Goal: Transaction & Acquisition: Purchase product/service

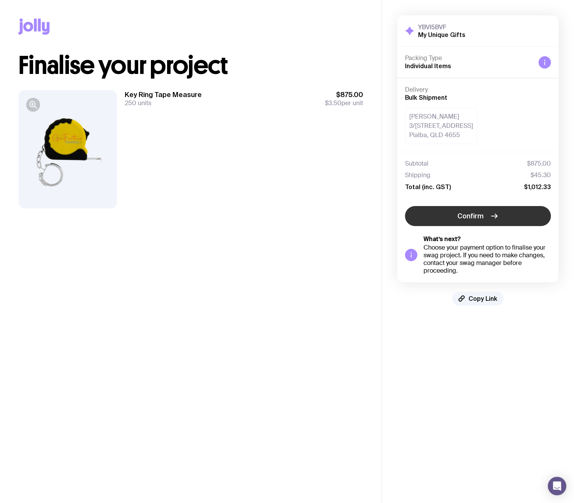
click at [478, 217] on span "Confirm" at bounding box center [471, 215] width 26 height 9
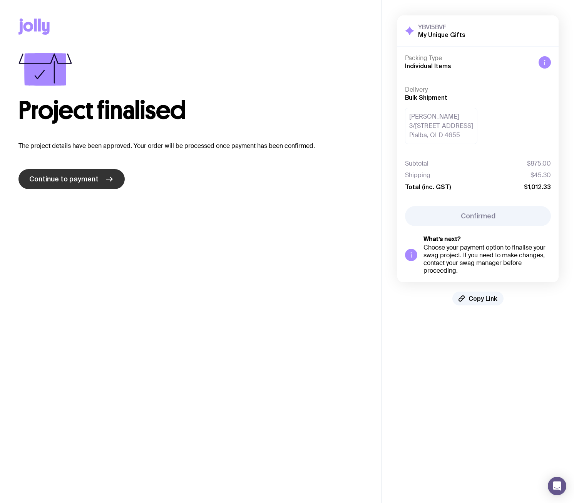
click at [105, 183] on icon at bounding box center [109, 179] width 9 height 9
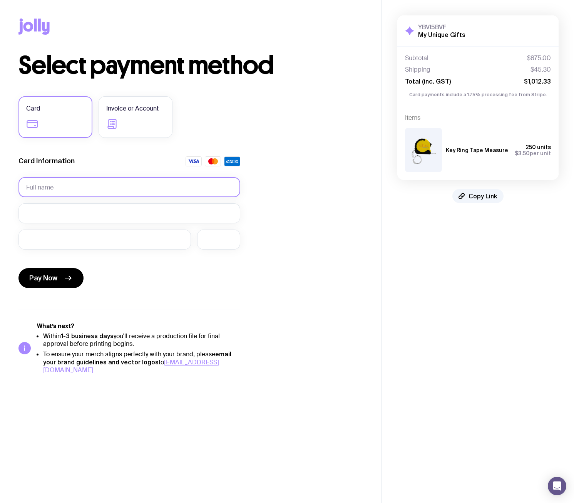
click at [87, 180] on input "text" at bounding box center [129, 187] width 222 height 20
type input "[PERSON_NAME]"
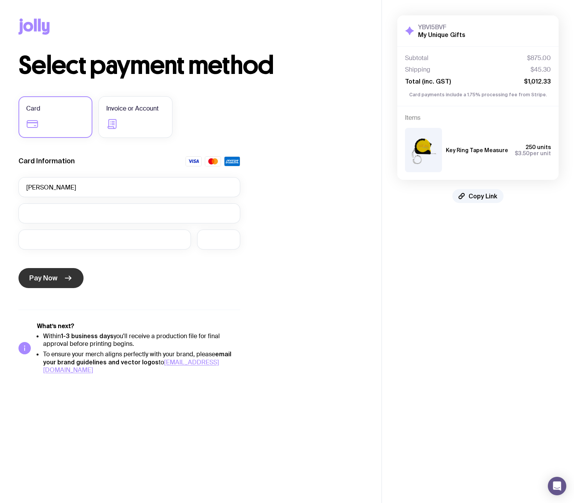
click at [52, 277] on span "Pay Now" at bounding box center [43, 278] width 28 height 9
